Goal: Information Seeking & Learning: Learn about a topic

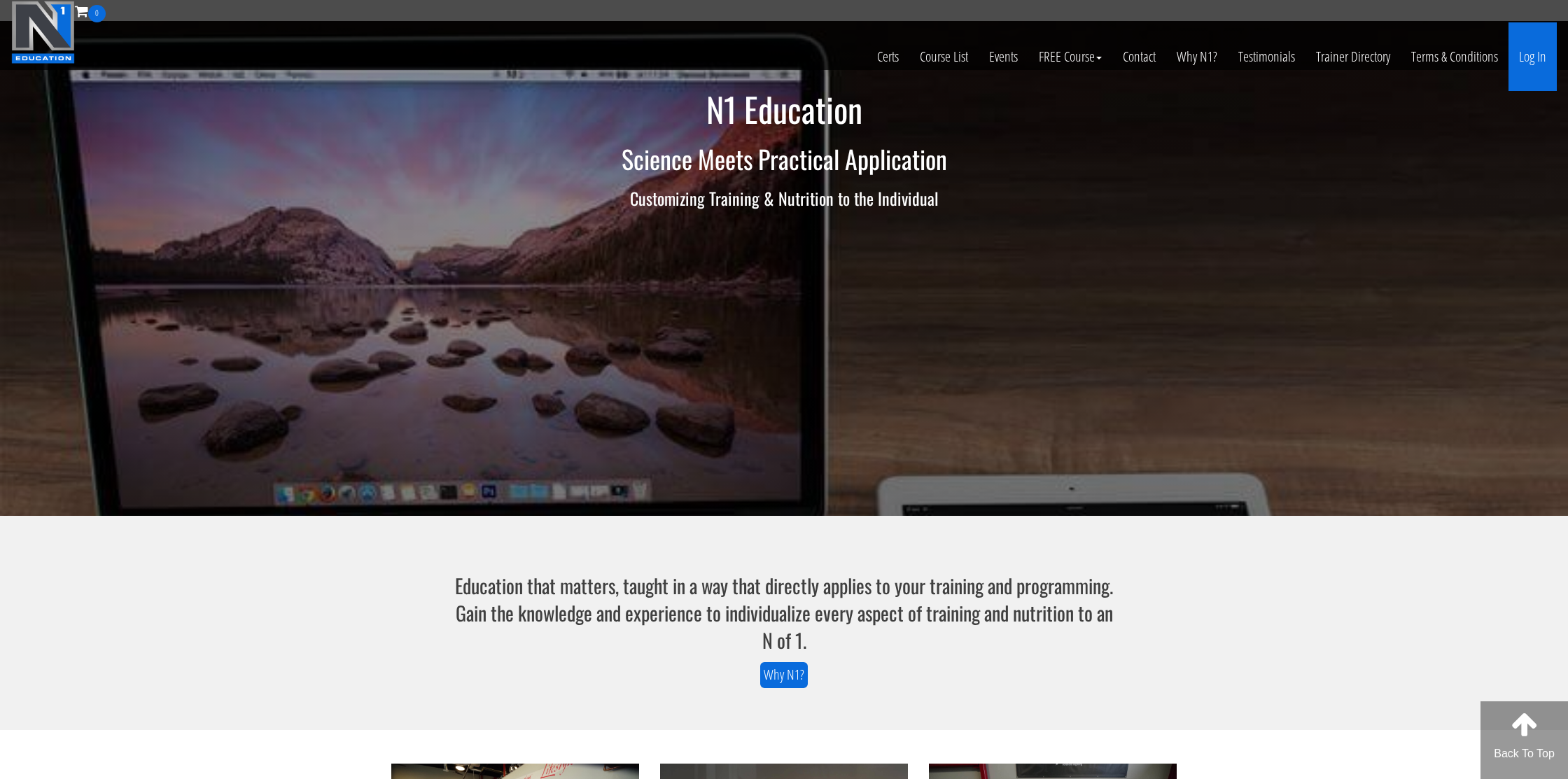
click at [1532, 61] on link "Log In" at bounding box center [1532, 56] width 49 height 69
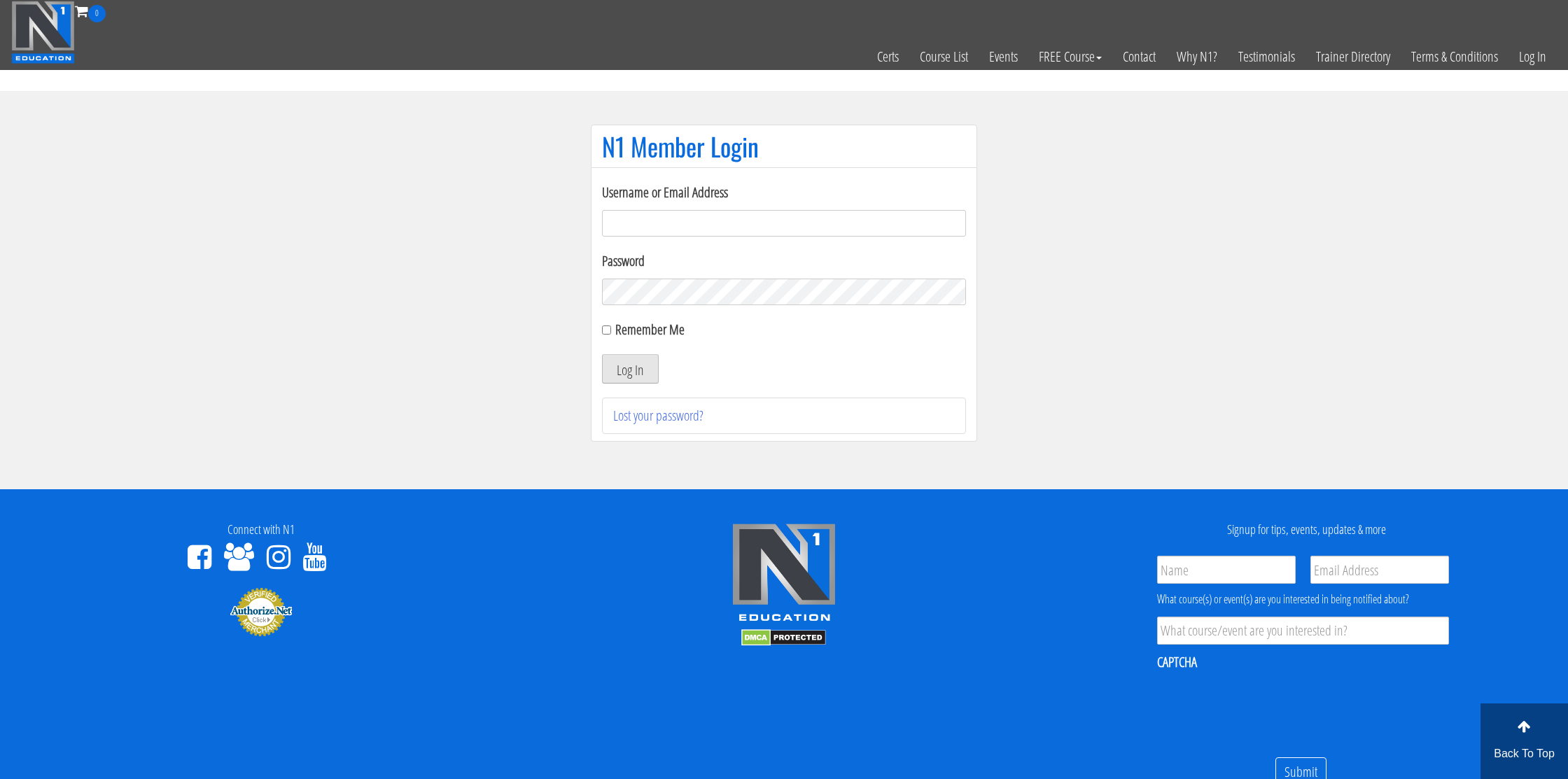
type input "[EMAIL_ADDRESS][DOMAIN_NAME]"
click at [639, 373] on button "Log In" at bounding box center [629, 368] width 56 height 30
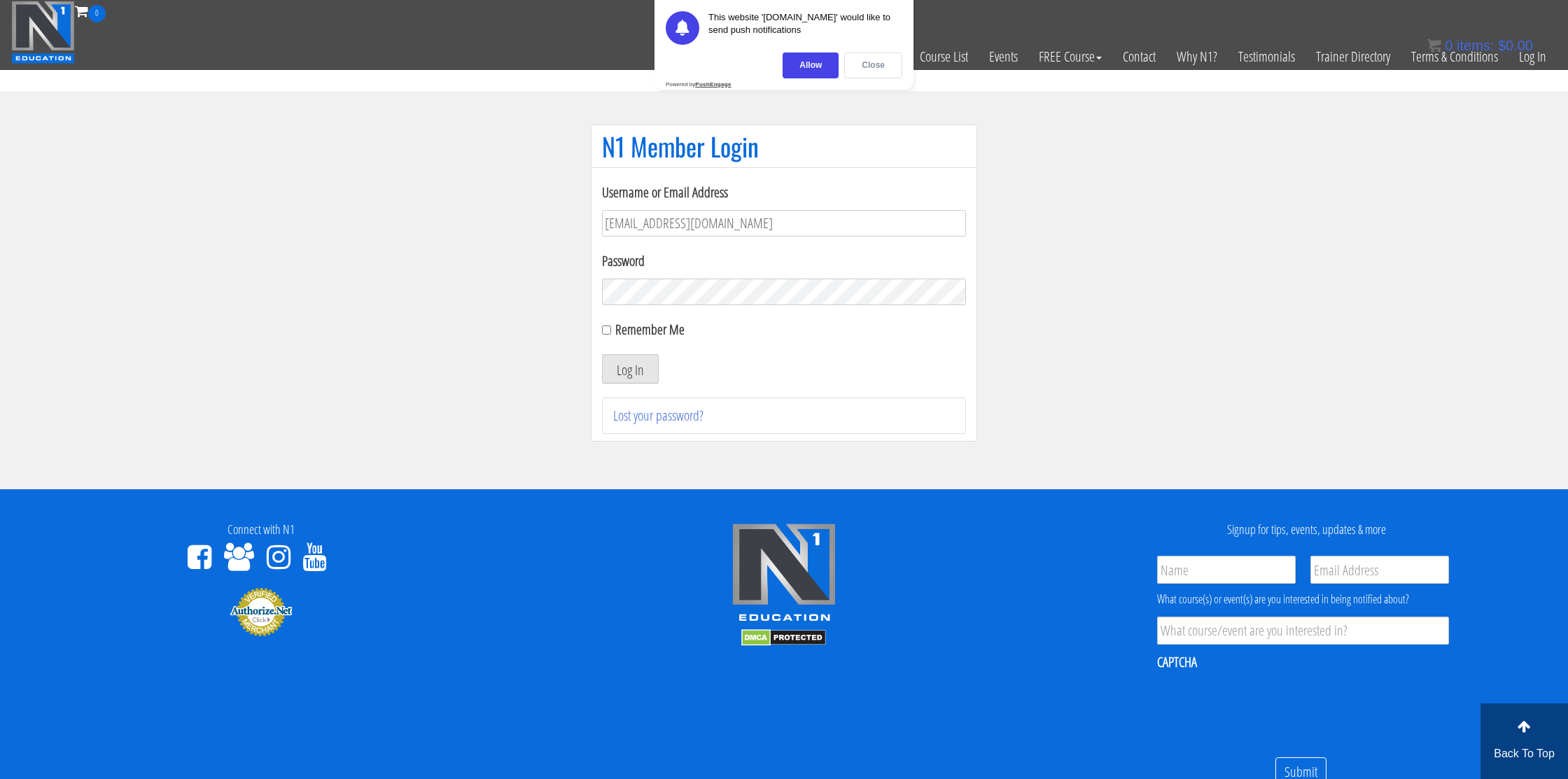
click at [864, 64] on div "Close" at bounding box center [873, 65] width 58 height 26
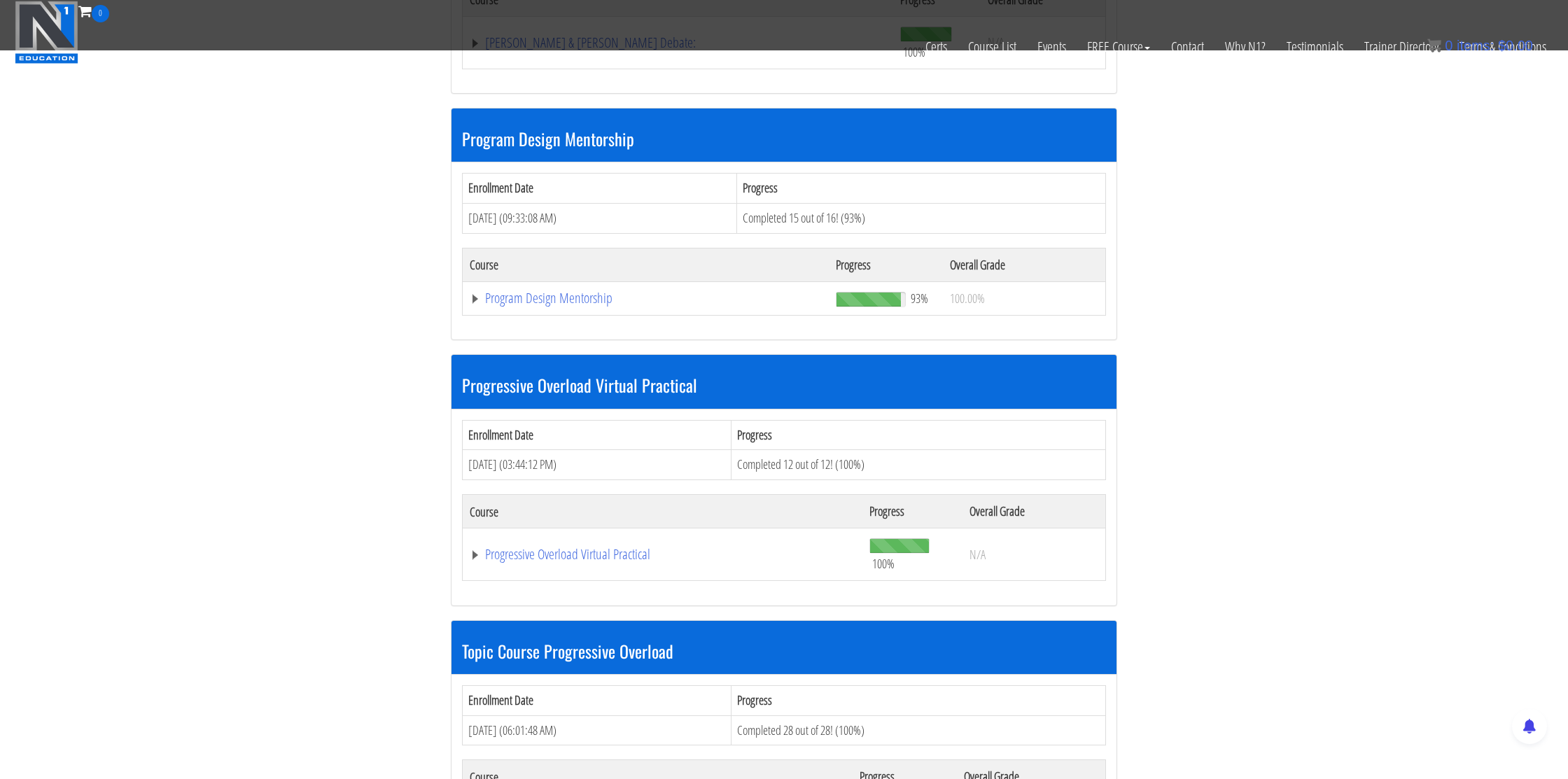
scroll to position [1484, 0]
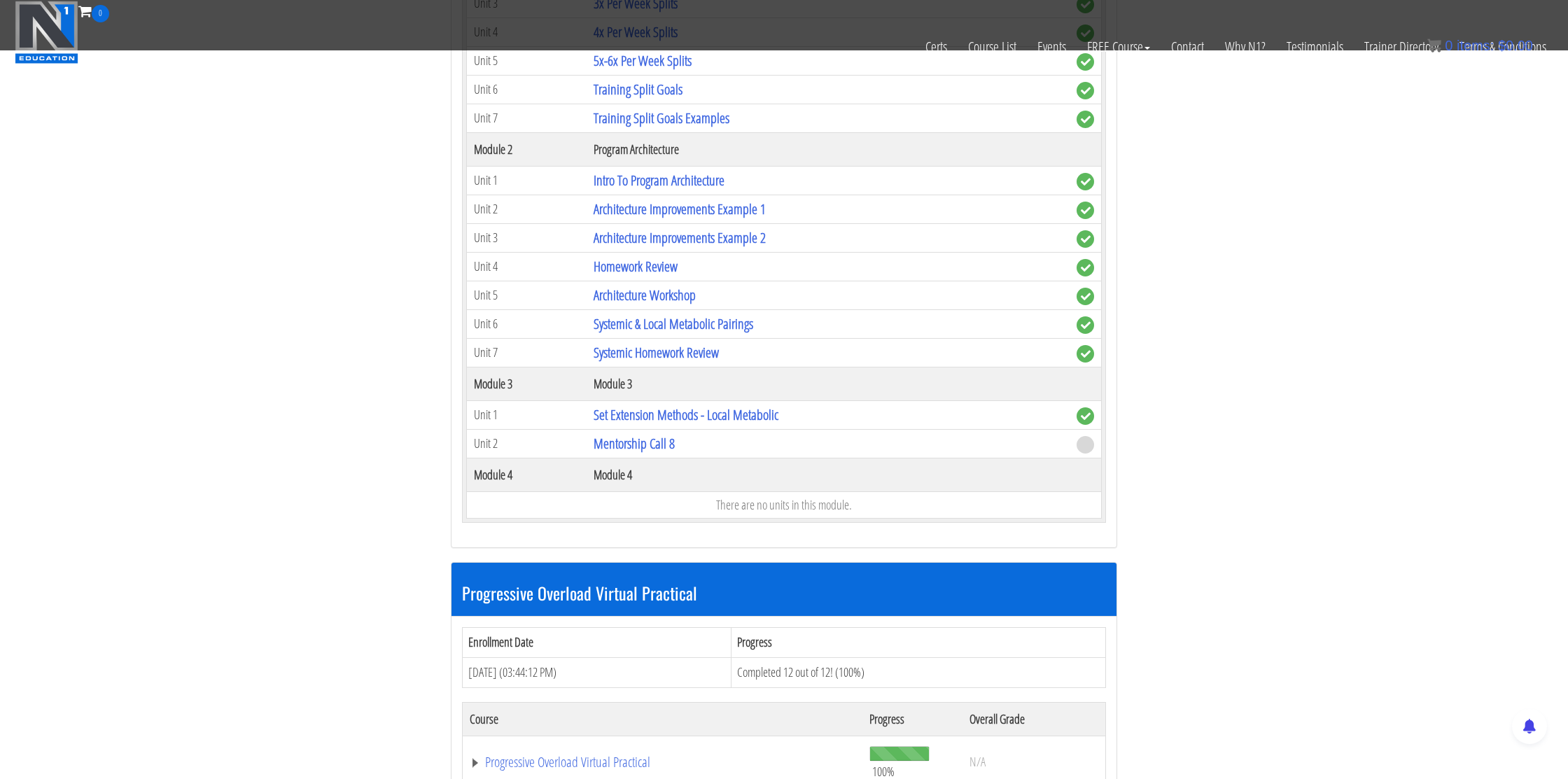
scroll to position [1832, 0]
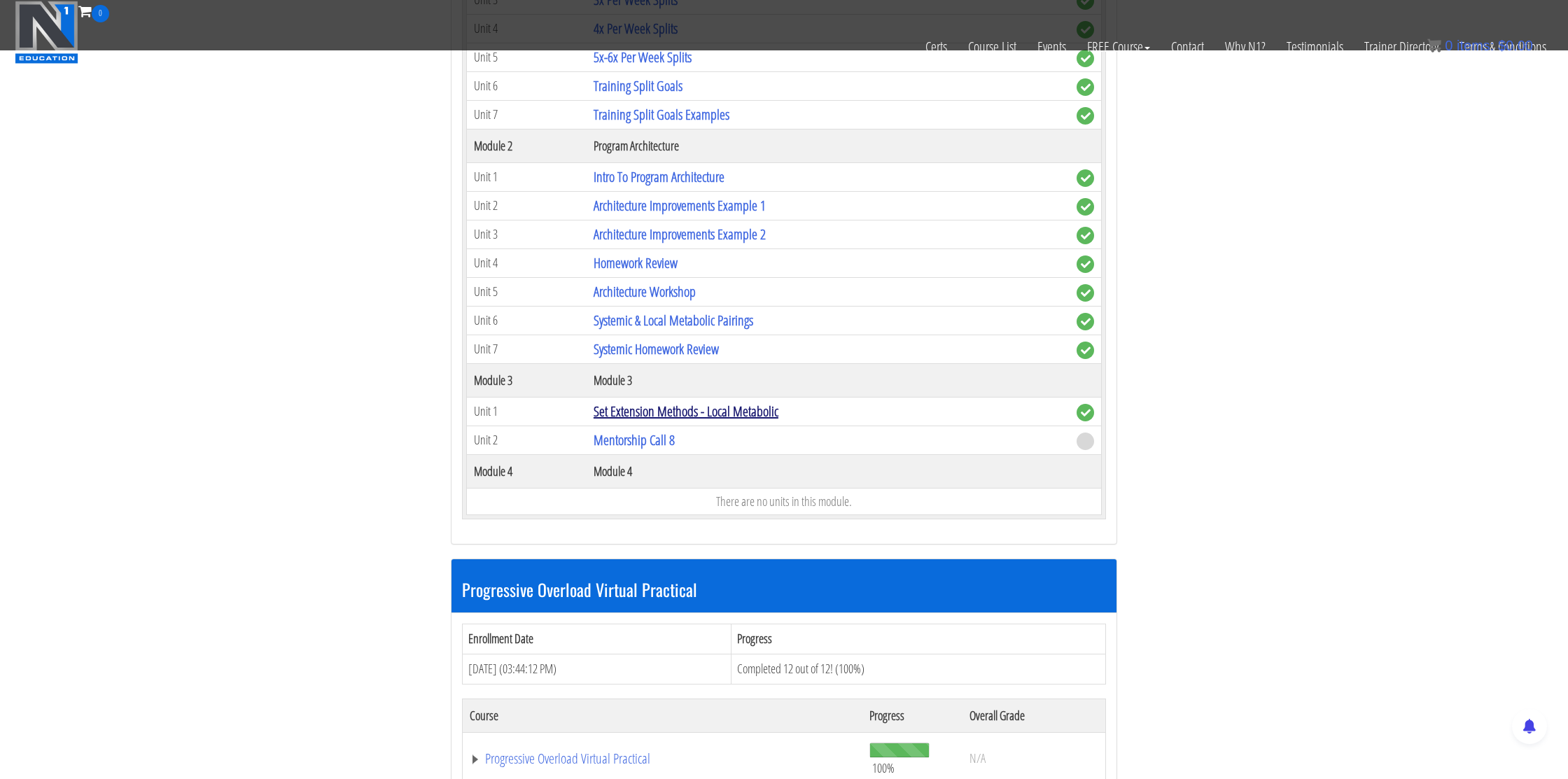
click at [689, 415] on link "Set Extension Methods - Local Metabolic" at bounding box center [685, 411] width 184 height 19
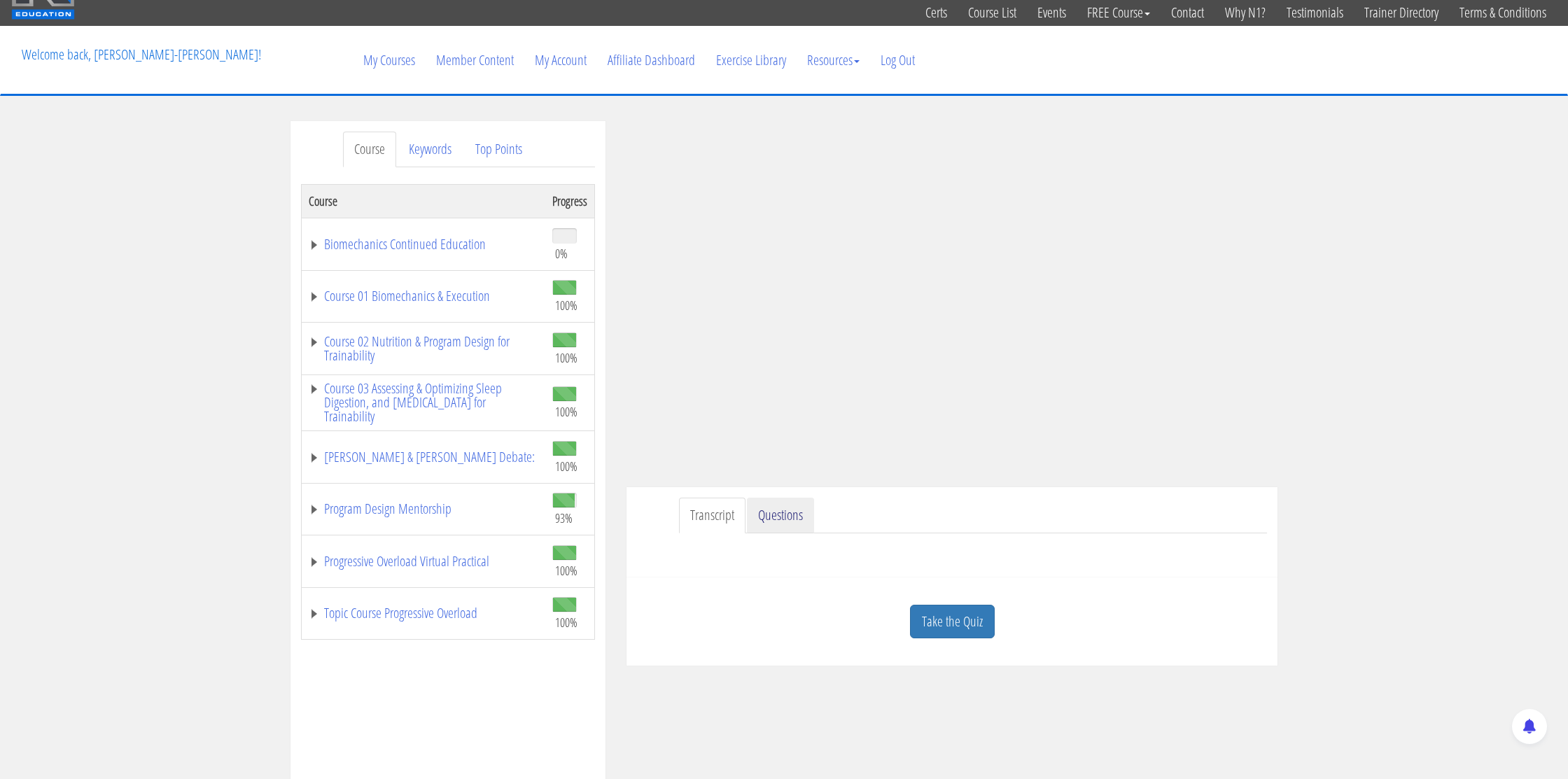
scroll to position [46, 0]
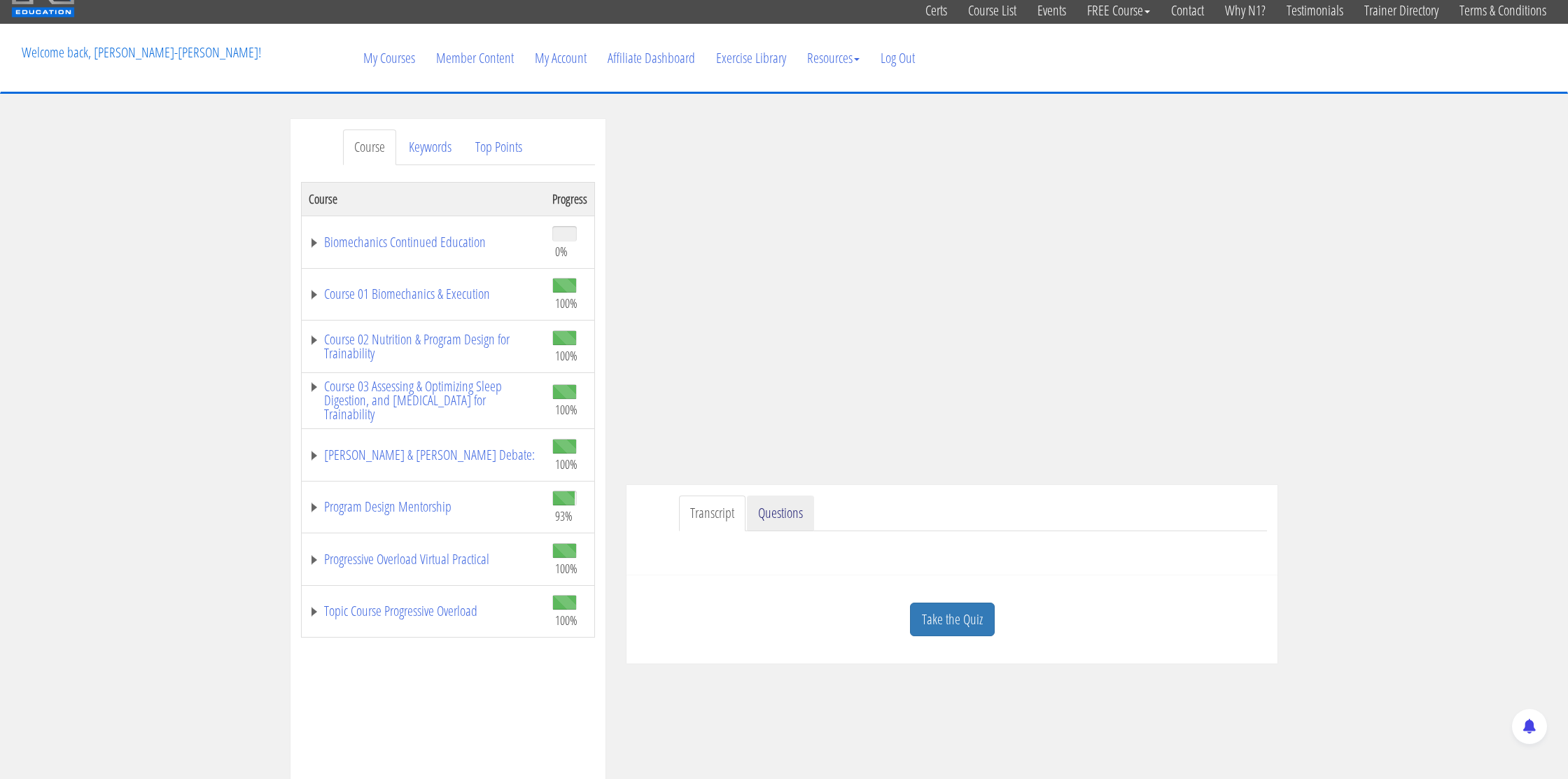
click at [781, 528] on link "Questions" at bounding box center [780, 513] width 67 height 35
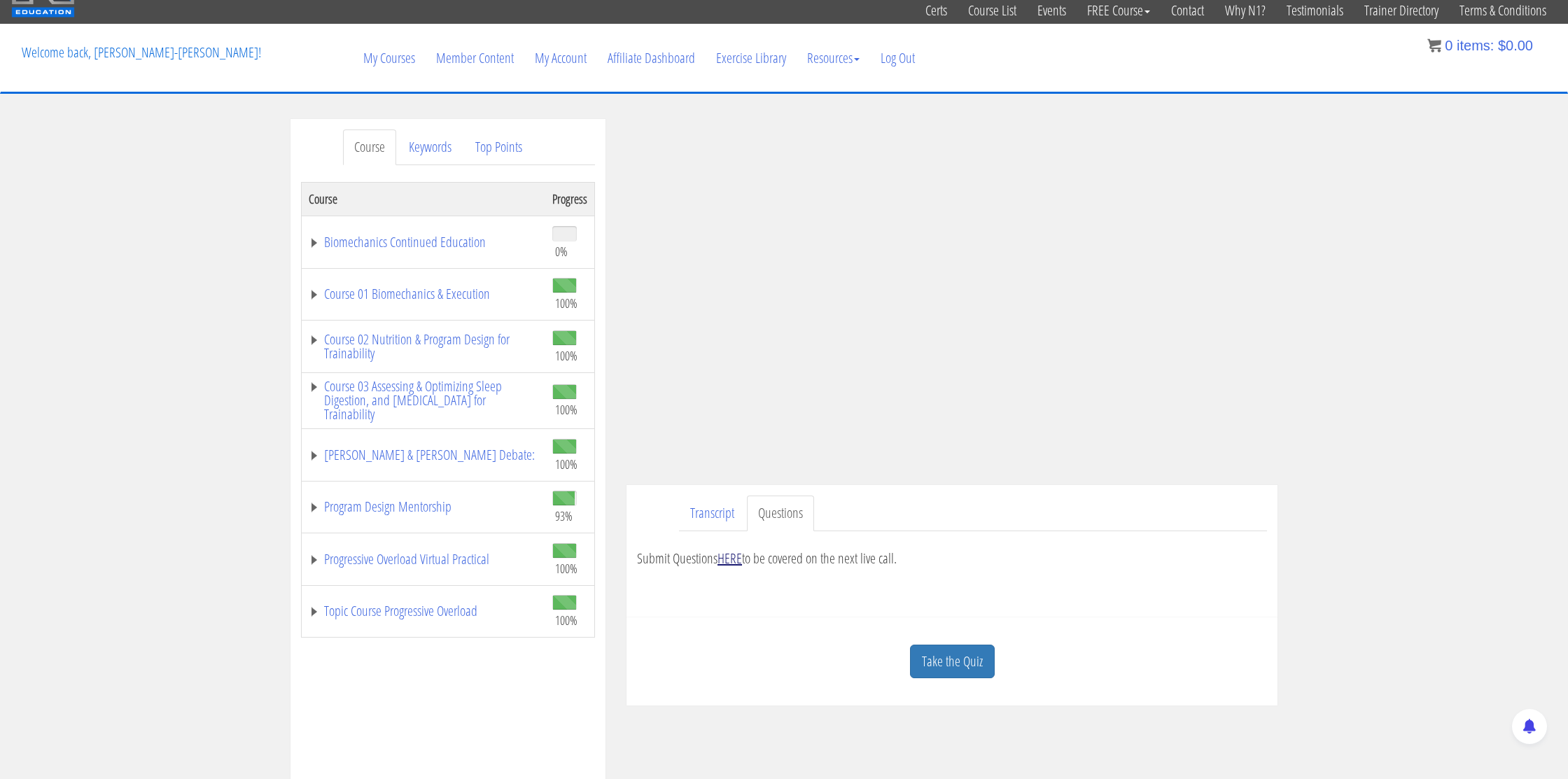
click at [727, 558] on link "HERE" at bounding box center [730, 558] width 25 height 19
